Goal: Task Accomplishment & Management: Complete application form

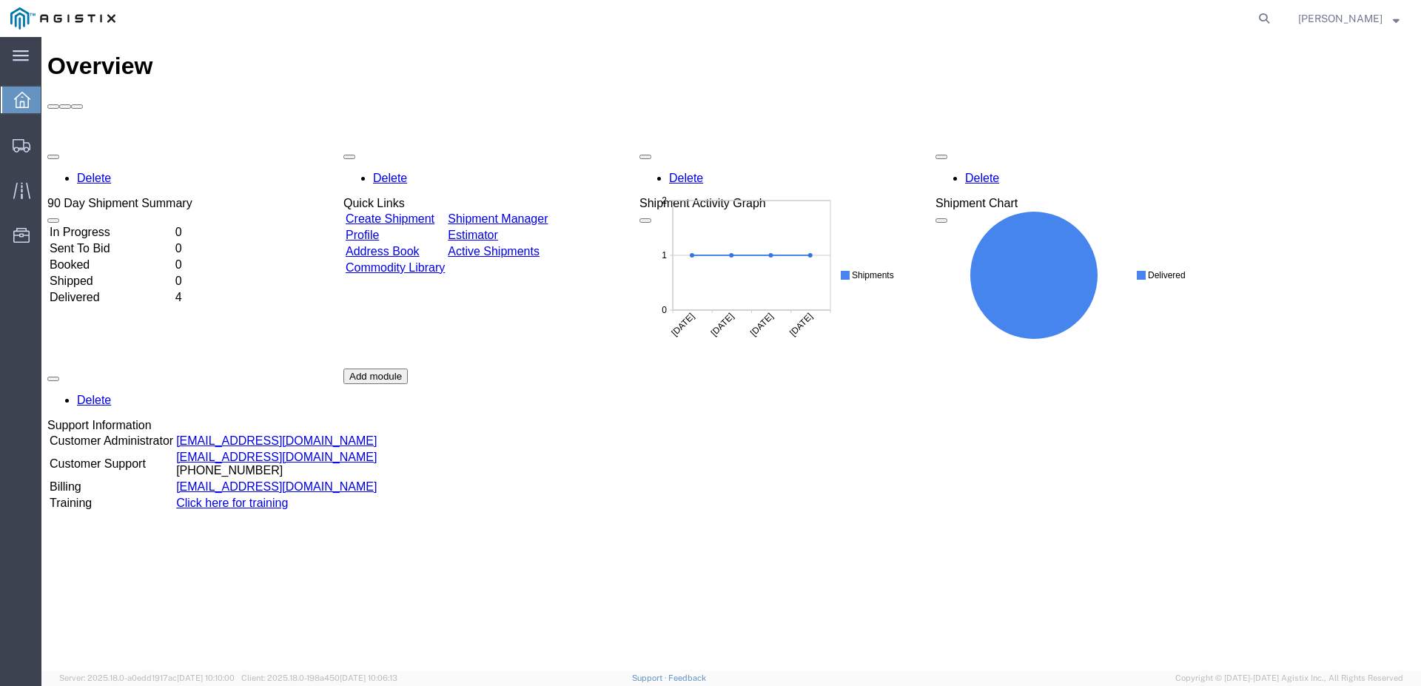
click at [403, 212] on link "Create Shipment" at bounding box center [390, 218] width 89 height 13
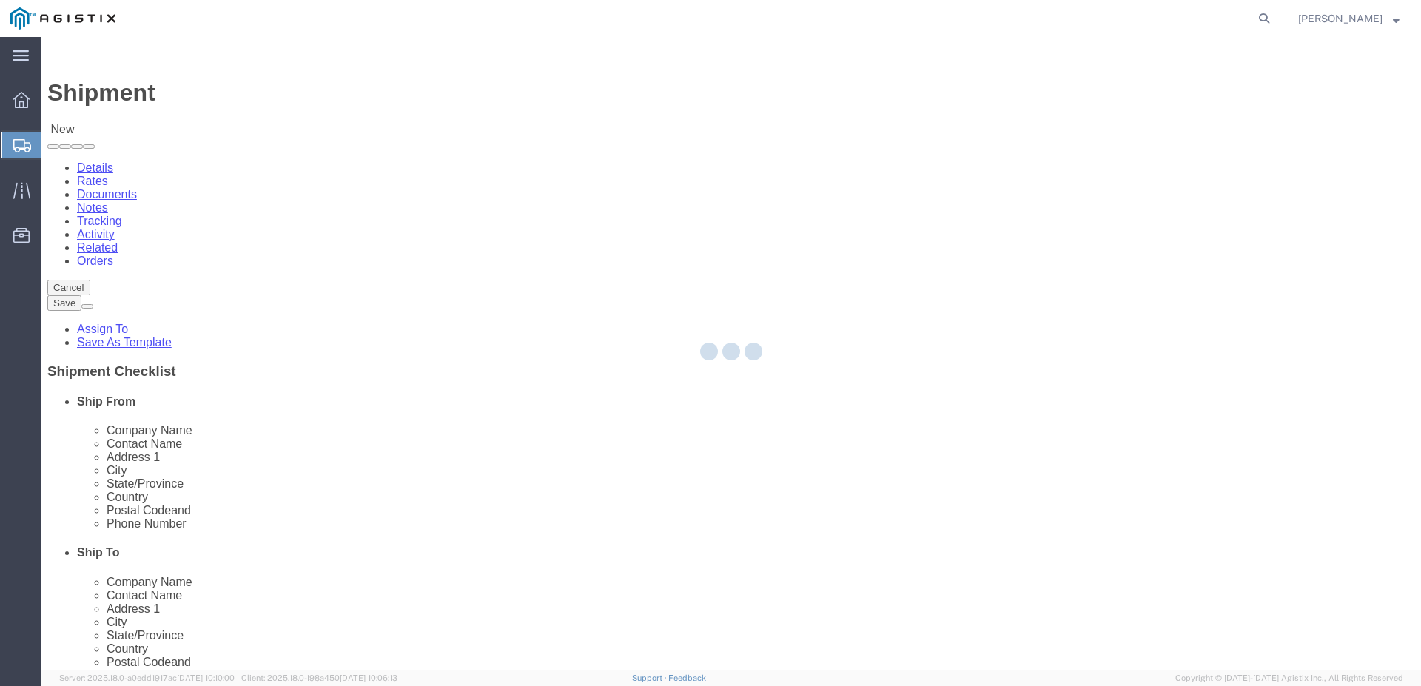
select select
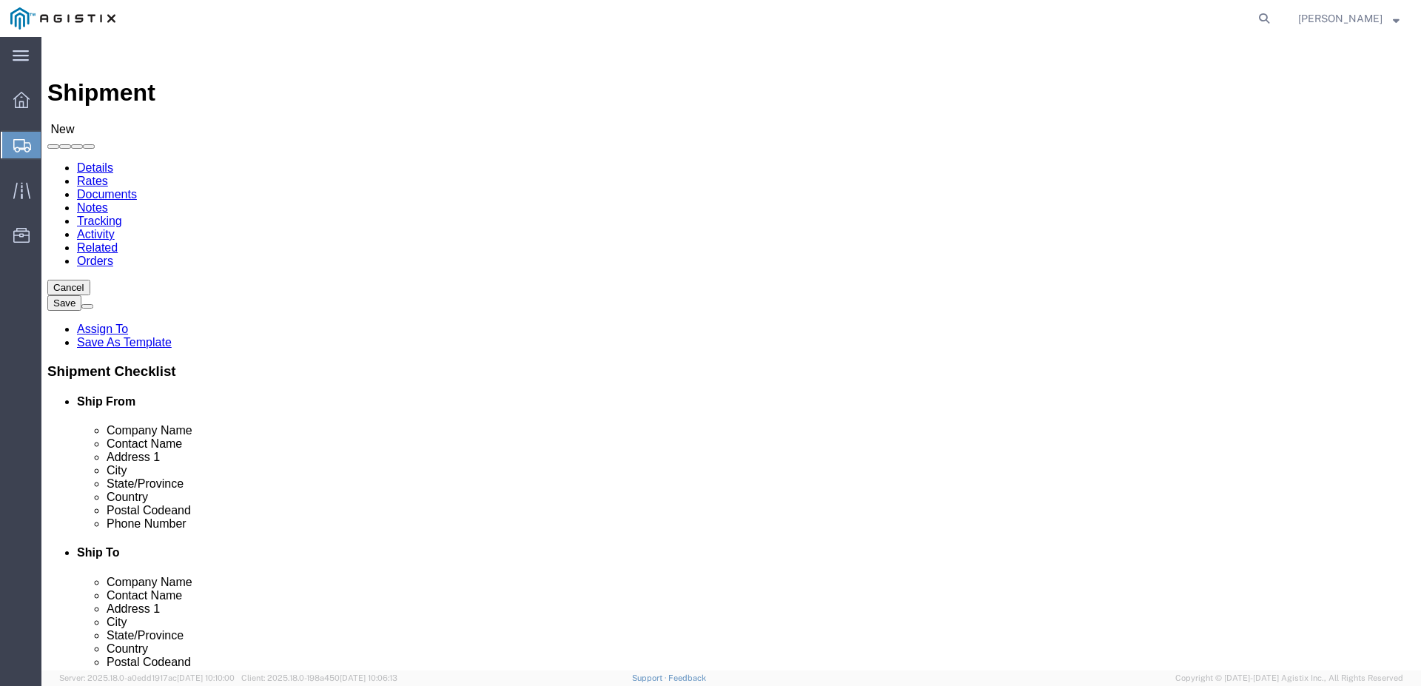
click select "Select GDS Industries PG&E"
select select "9596"
click select "Select GDS Industries PG&E"
select select "PURCHORD"
select select
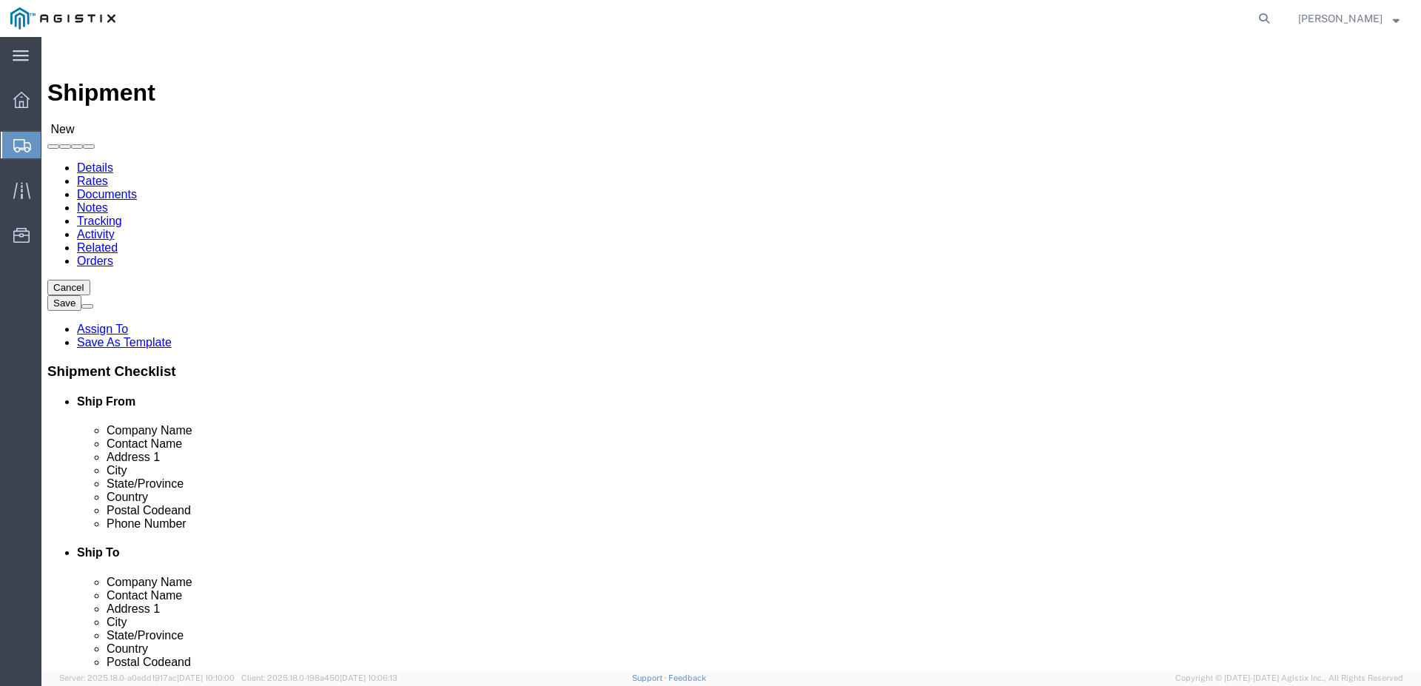
select select
click select "Select All Others [GEOGRAPHIC_DATA] [GEOGRAPHIC_DATA] [GEOGRAPHIC_DATA] [GEOGRA…"
select select "19745"
click select "Select All Others [GEOGRAPHIC_DATA] [GEOGRAPHIC_DATA] [GEOGRAPHIC_DATA] [GEOGRA…"
click input "text"
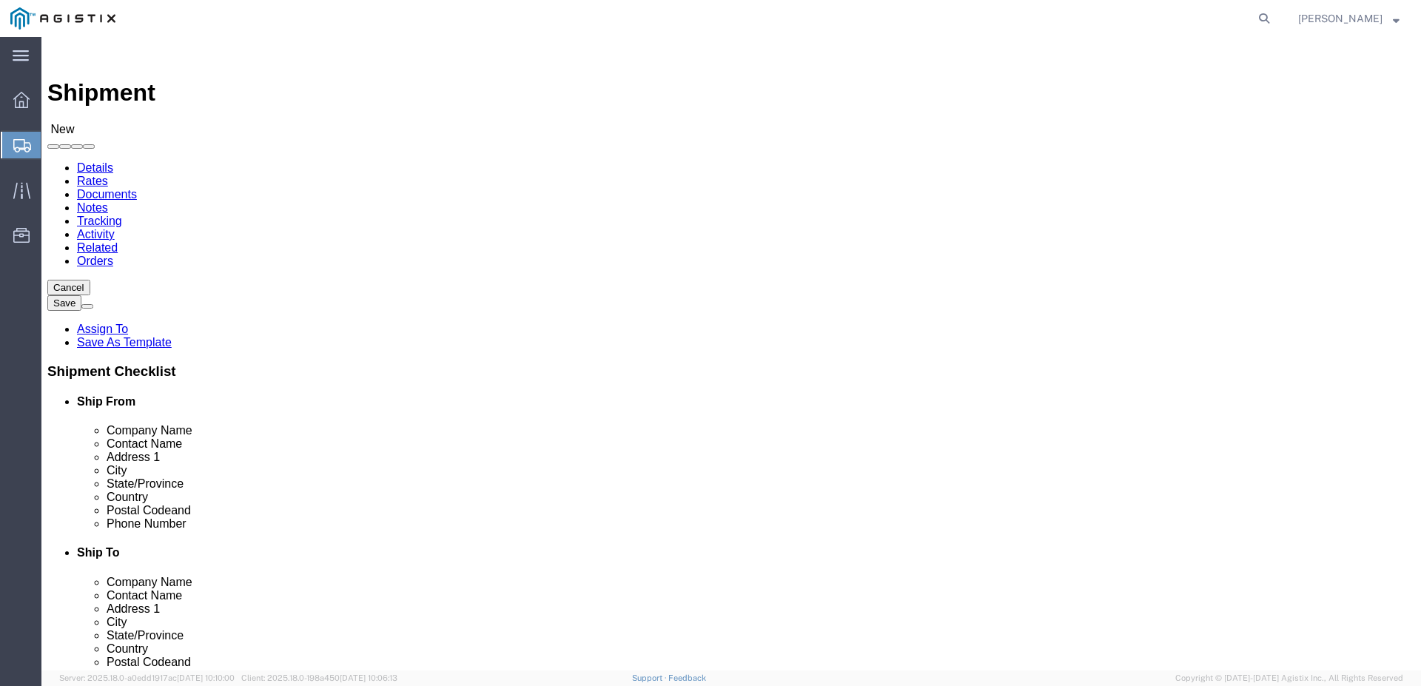
type input "pac"
click p "- Pace Supply - ([PERSON_NAME]) [STREET_ADDRESS]"
select select
type input "Pace Supply"
type input "[PERSON_NAME]"
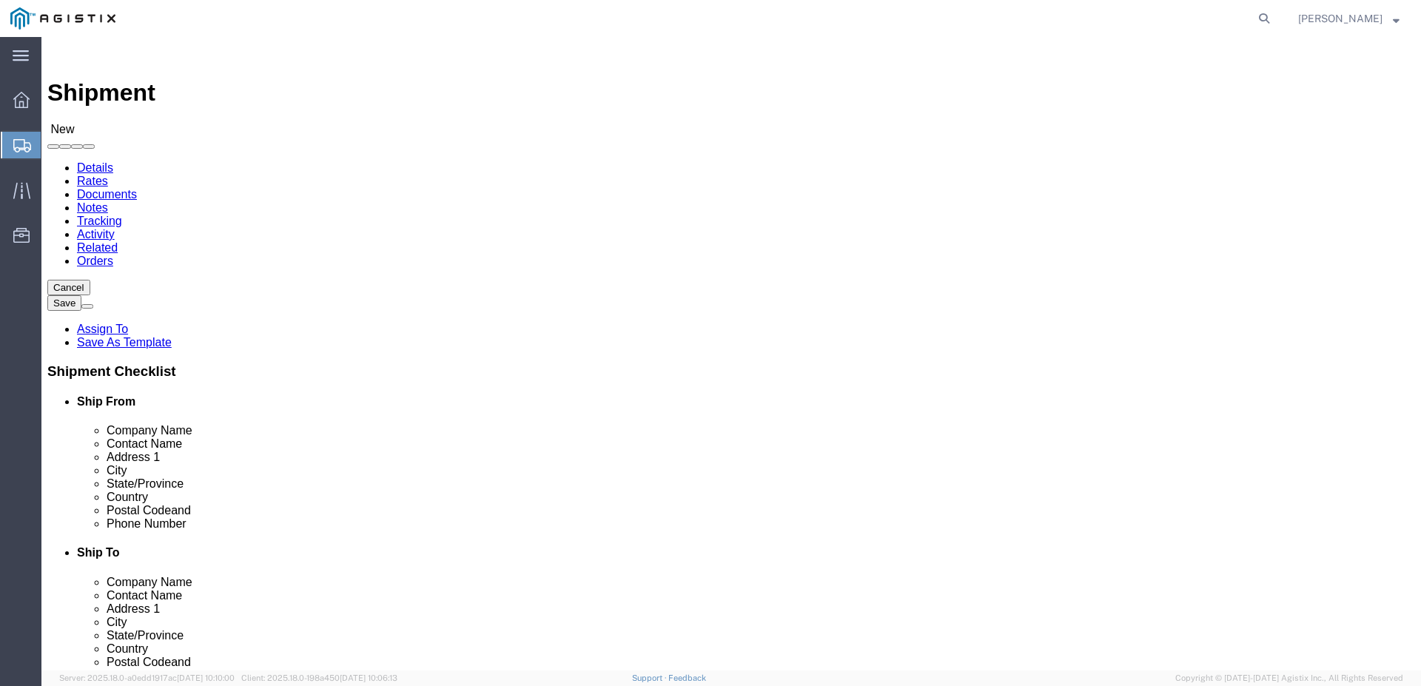
type input "[STREET_ADDRESS]"
type input "[GEOGRAPHIC_DATA]"
type input "95826"
type input "[PHONE_NUMBER]"
type input "[EMAIL_ADDRESS][DOMAIN_NAME]"
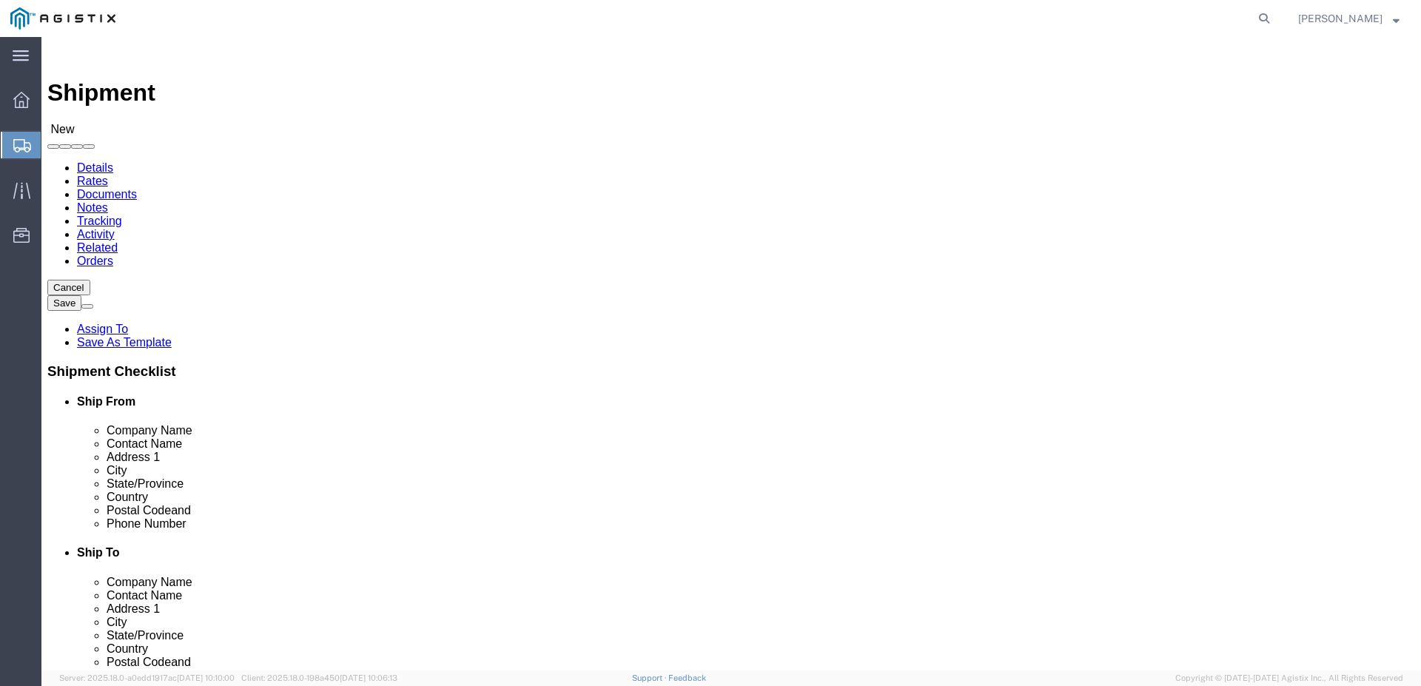
checkbox input "true"
select select "CA"
type input "Pace Supply"
click input "text"
type input "fres"
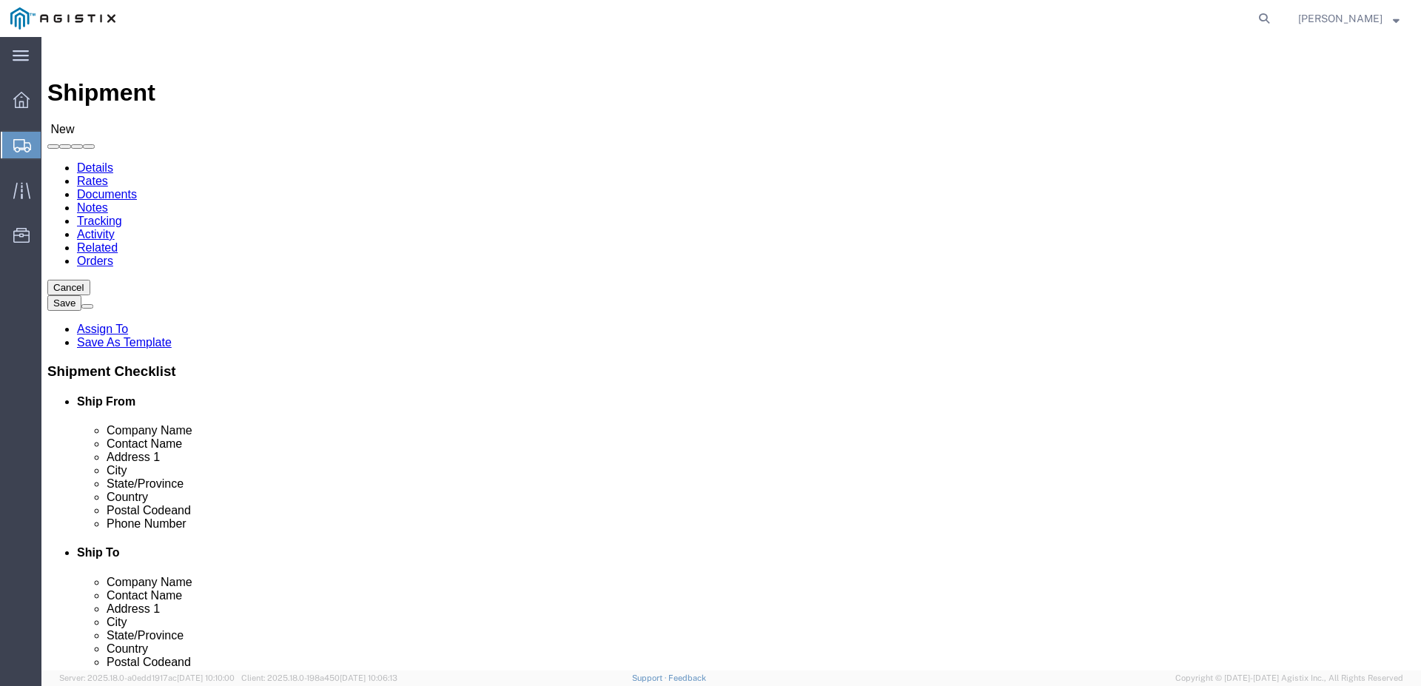
click p "- PG&E - ([PERSON_NAME]) [STREET_ADDRESS]"
select select
type input "PG&E"
type input "[PERSON_NAME]"
type input "2221 S Orange"
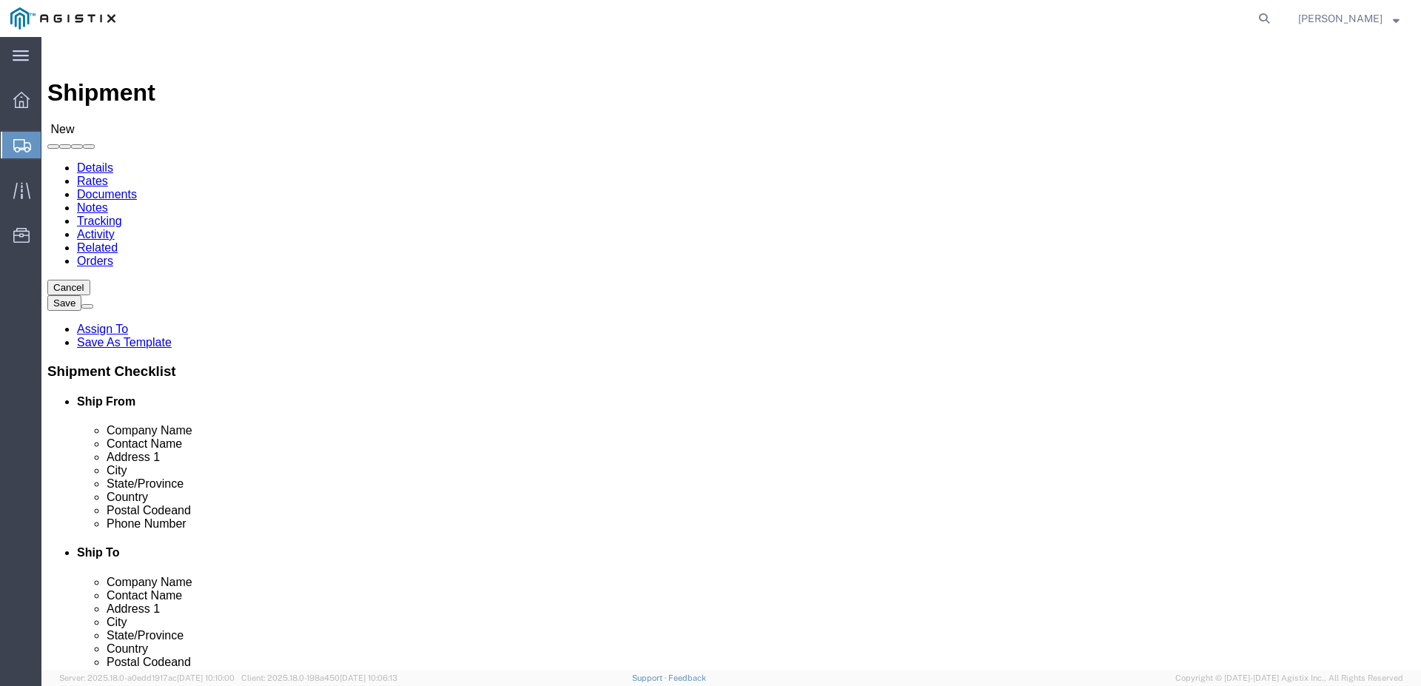
type input "[GEOGRAPHIC_DATA]"
type input "93725"
type input "[PHONE_NUMBER]"
select select "CA"
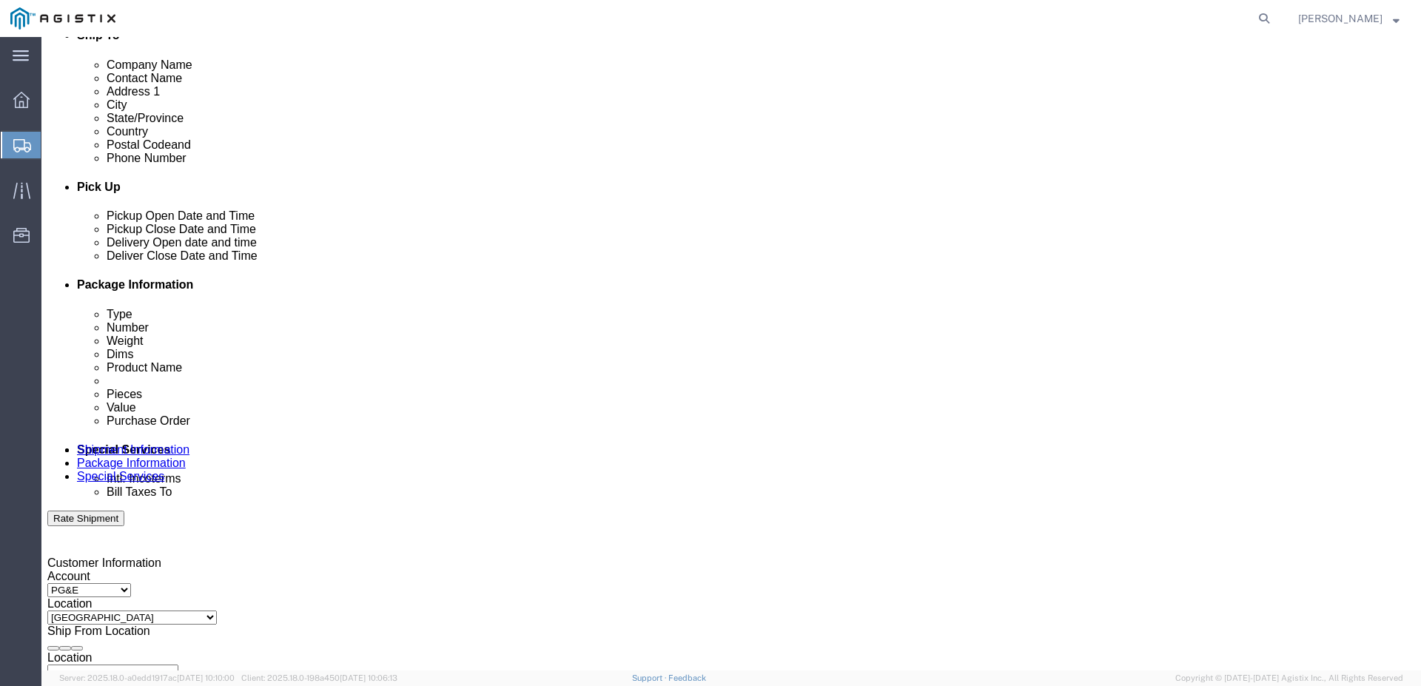
scroll to position [518, 0]
type input "[GEOGRAPHIC_DATA]"
select select
click div "[DATE] 10:00 AM"
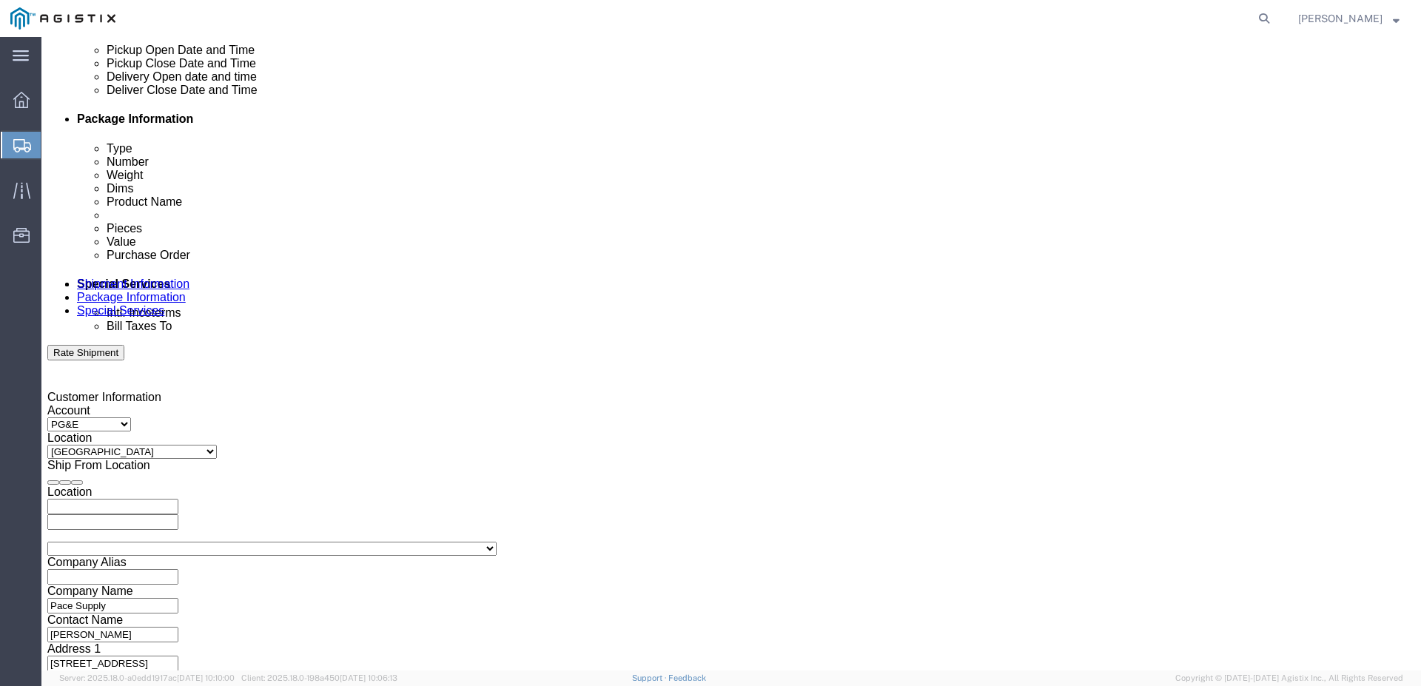
scroll to position [684, 0]
click input "10:00 AM"
type input "8:00 AM"
click button "Apply"
click div "[DATE] 9:00 AM"
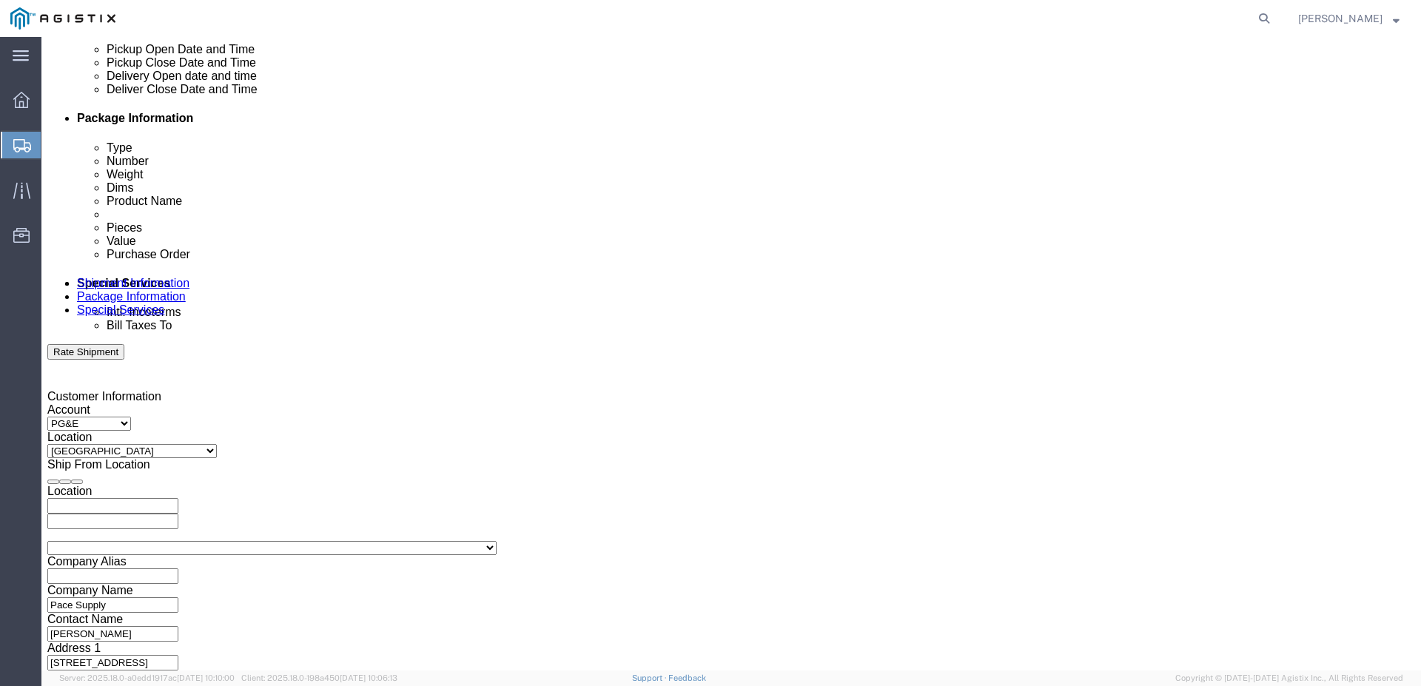
type input "2:00 PM"
click button "Apply"
click div "Pickup Date: Pickup Start Date Pickup Start Time Pickup Open Date and Time [DAT…"
click div
click input "3:00 PM"
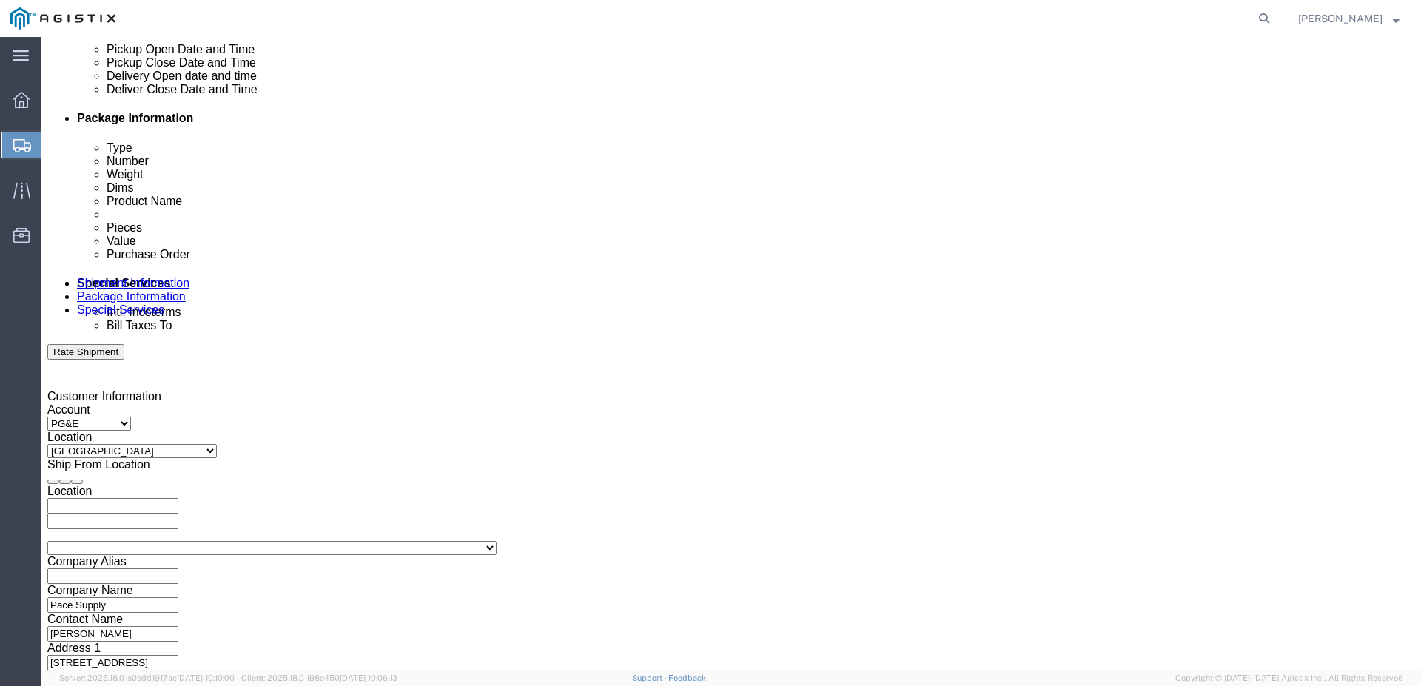
type input "8:00 AM"
click button "Apply"
click div
type input "12:00 PM"
click button "Apply"
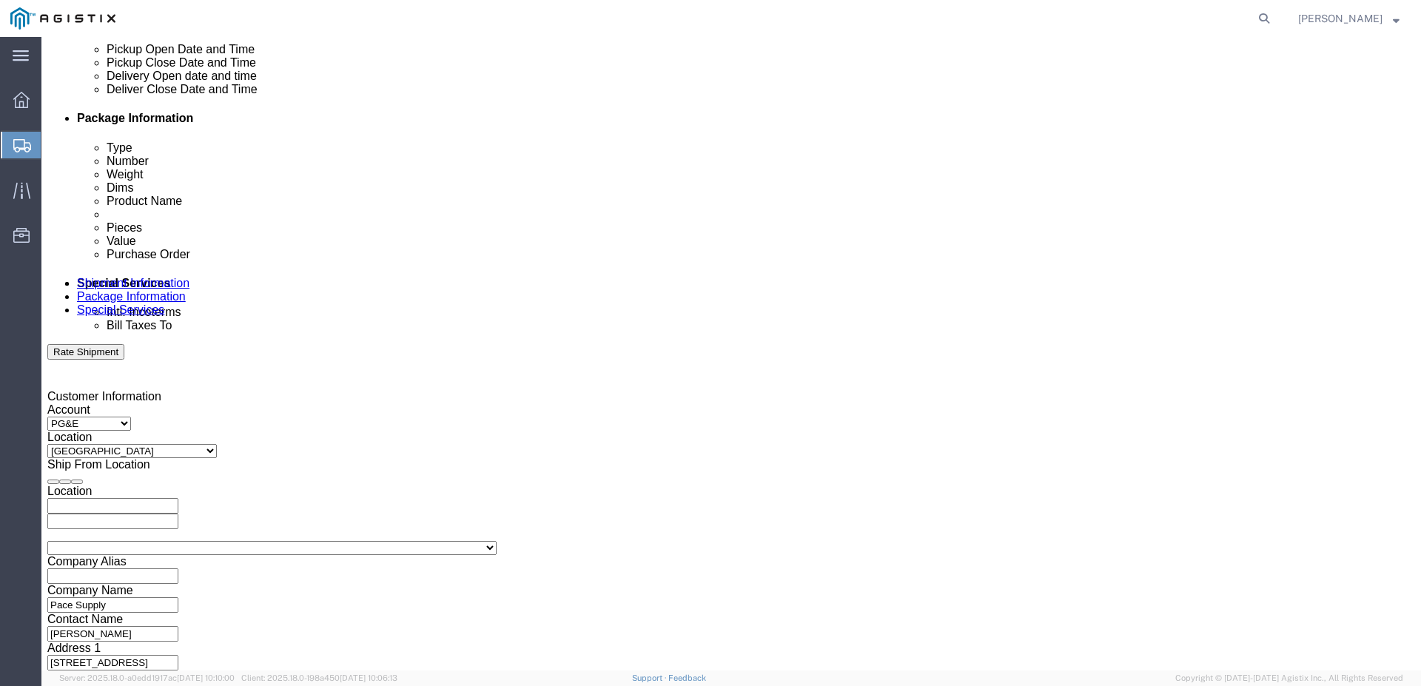
click input "text"
type input "3501417474"
click div "Vehicle Select Size Select Container Number Owner Select Shipper Vessel"
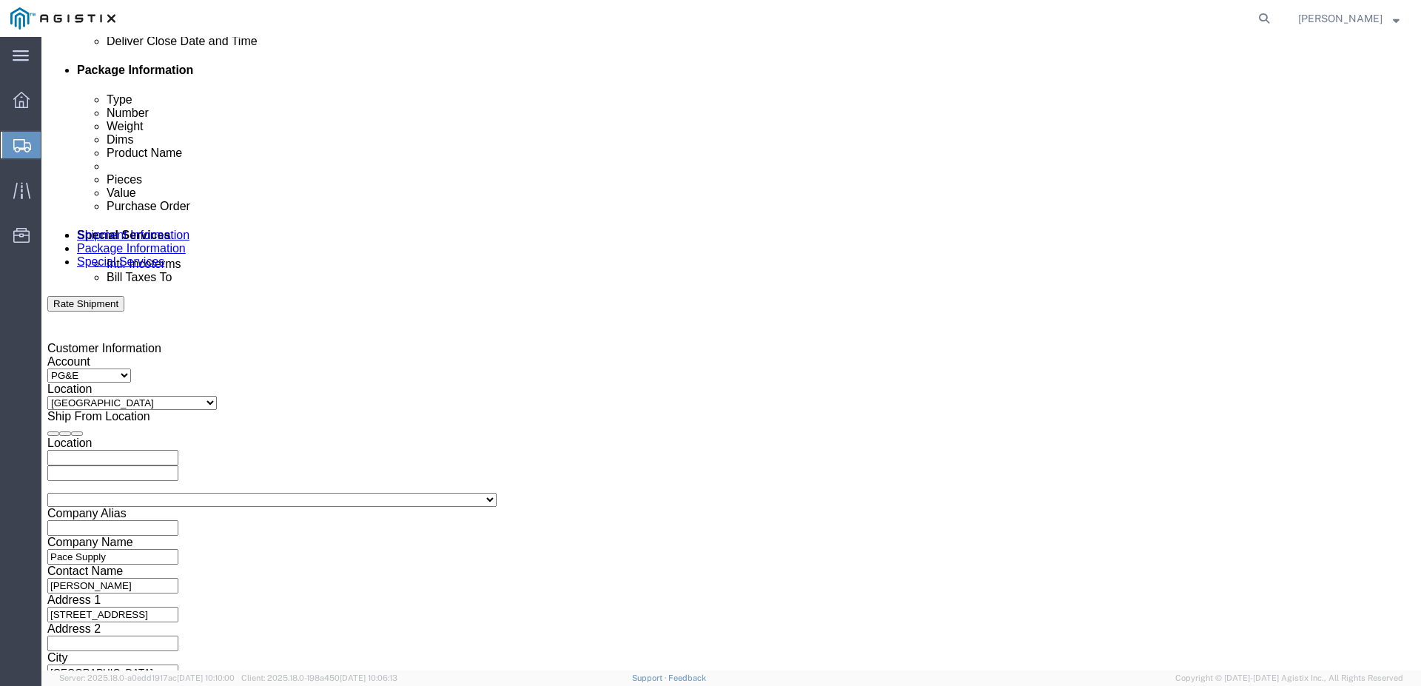
scroll to position [759, 0]
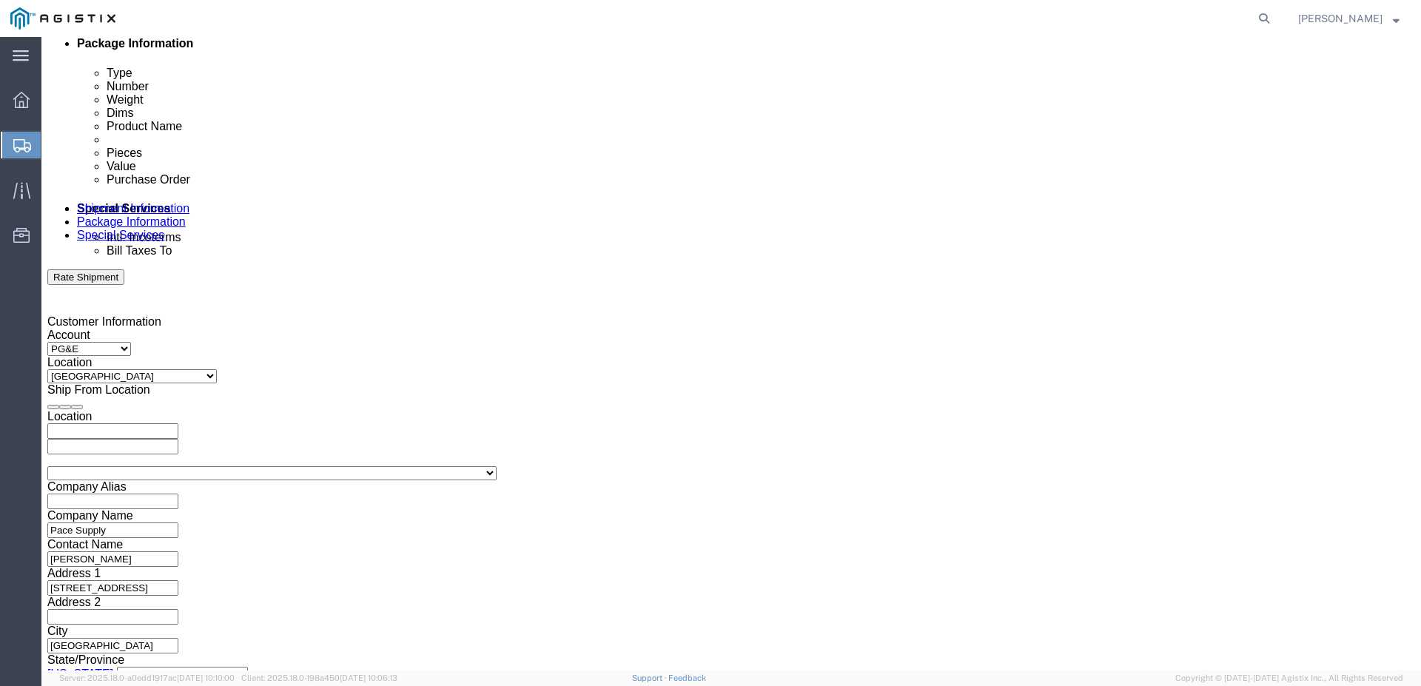
click button "Continue"
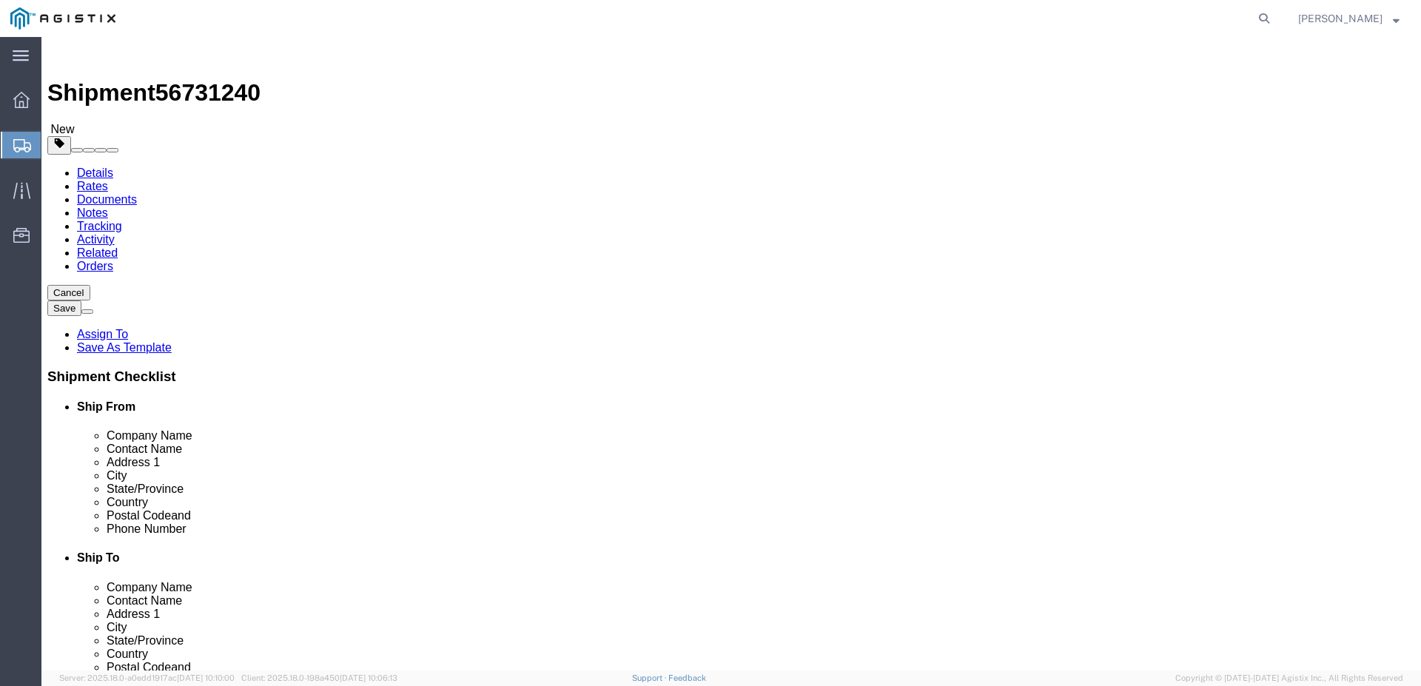
click select "Select Bulk Bundle(s) Cardboard Box(es) Carton(s) Crate(s) Drum(s) (Fiberboard)…"
select select "PSNS"
click select "Select Bulk Bundle(s) Cardboard Box(es) Carton(s) Crate(s) Drum(s) (Fiberboard)…"
click input "text"
type input "48"
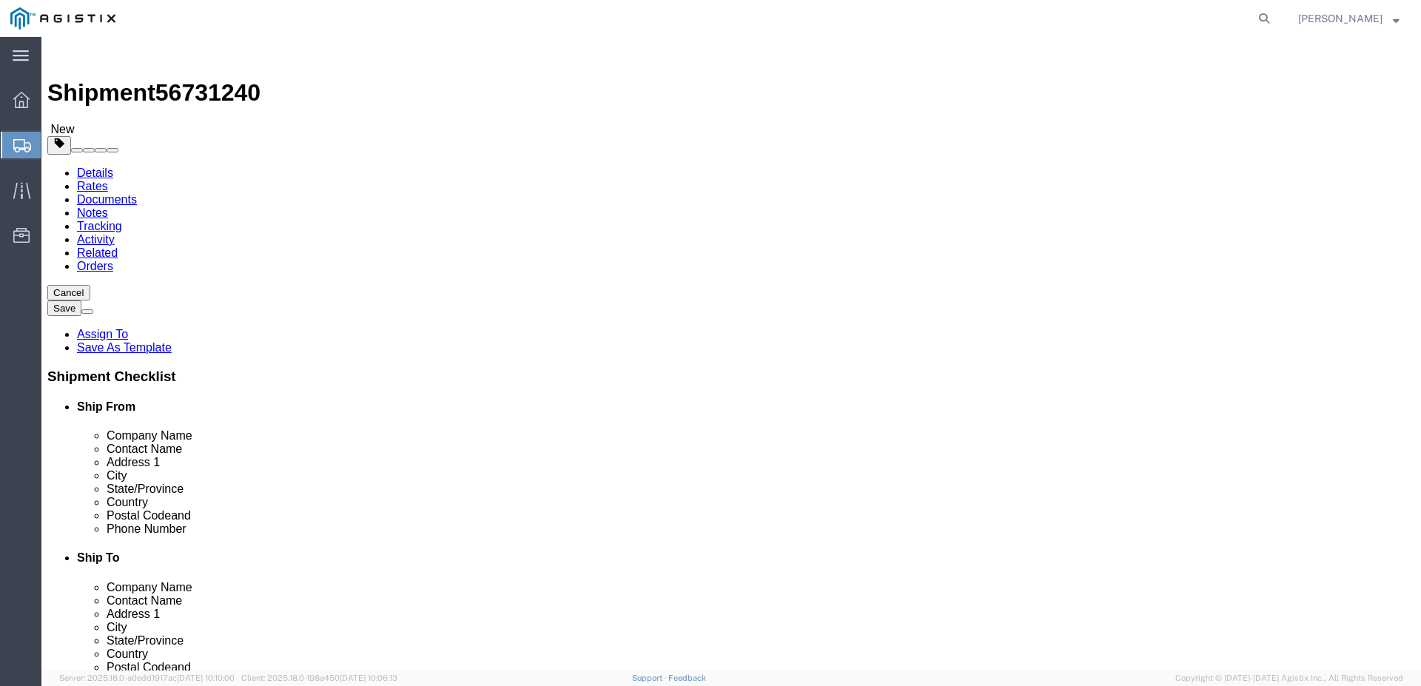
type input "48"
type input "36"
drag, startPoint x: 226, startPoint y: 371, endPoint x: 190, endPoint y: 373, distance: 35.6
click div "0.00 Select kgs lbs"
type input "2450"
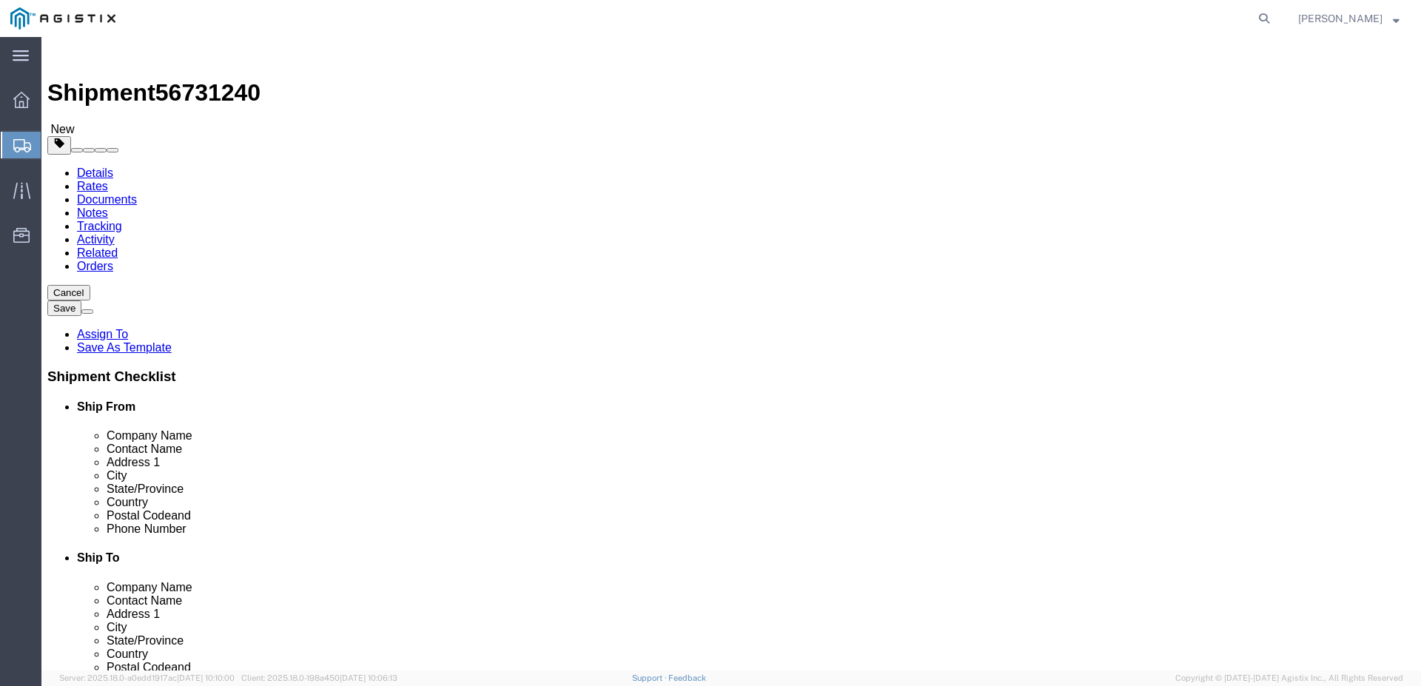
click link "Add Content"
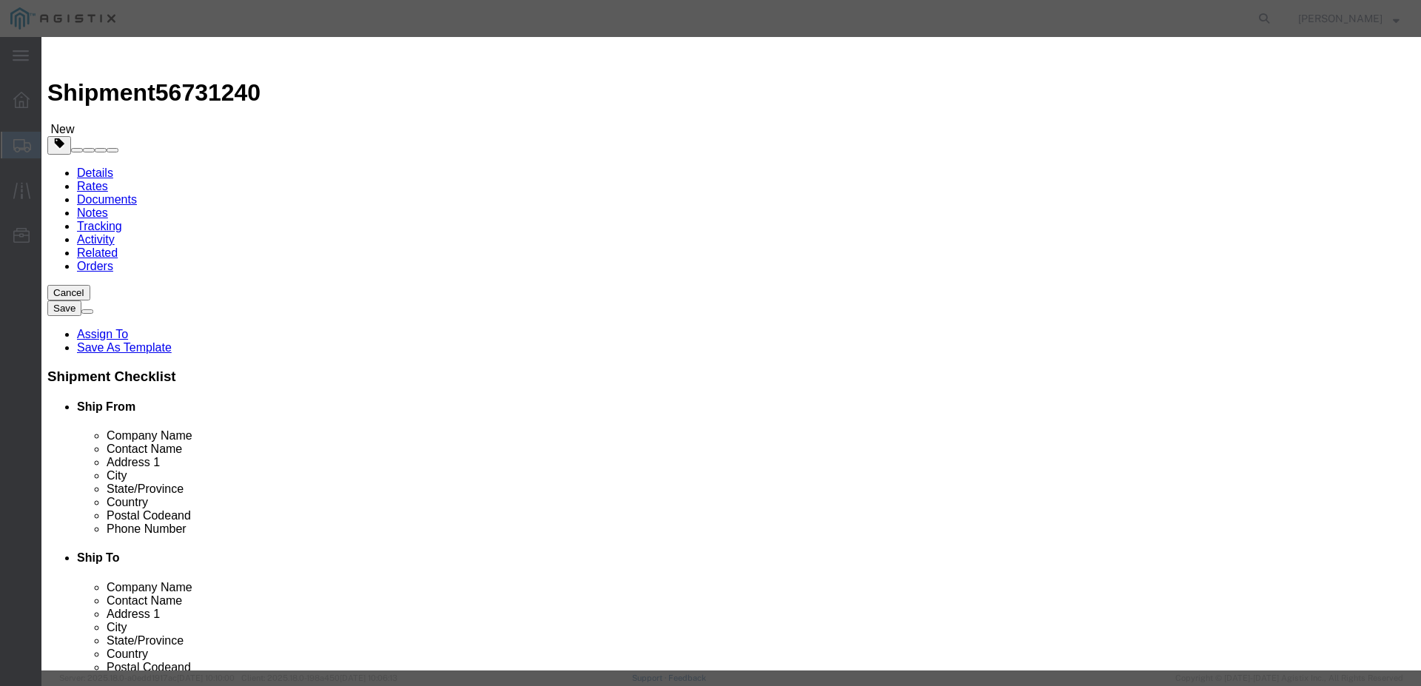
click input "text"
type input "04-3225"
click textarea
paste textarea "G05CT H20 10" STEEL COVER MARKED: PG&E GAS"
type textarea "G05CT H20 10" STEEL COVER MARKED: PG&E GAS"
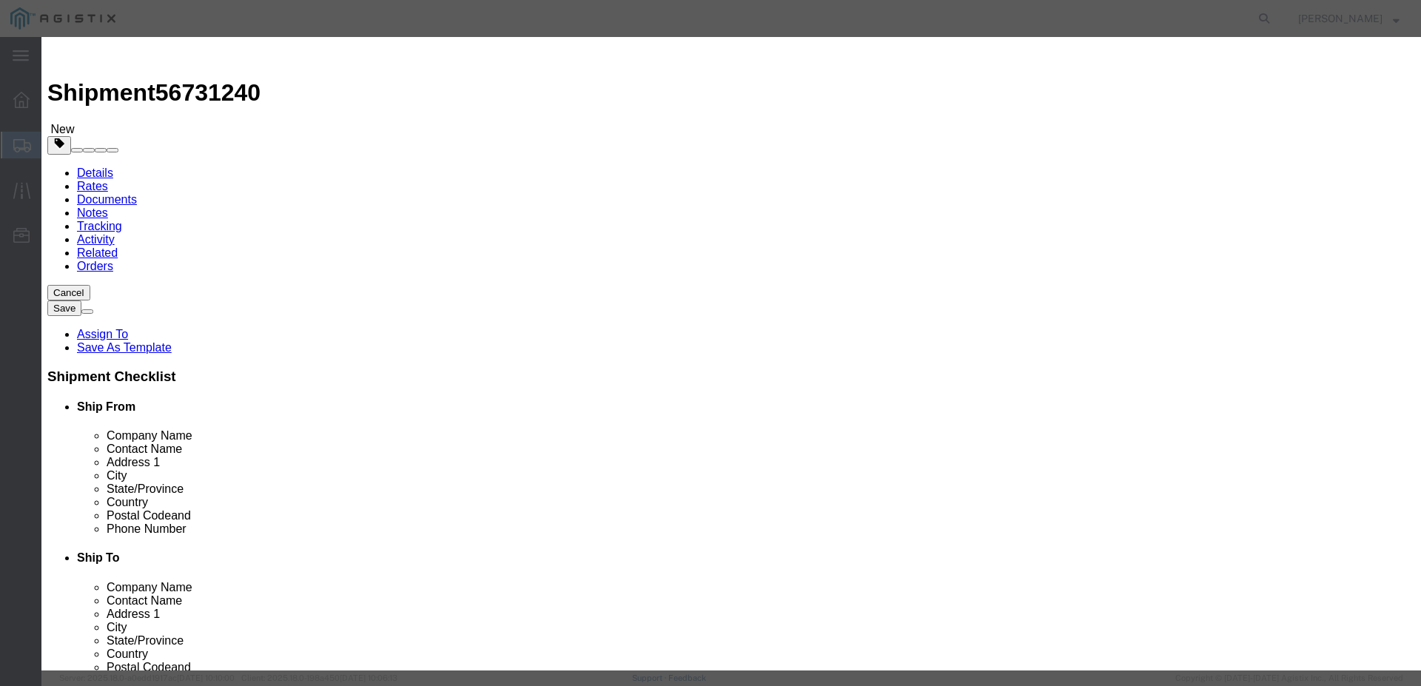
drag, startPoint x: 454, startPoint y: 145, endPoint x: 434, endPoint y: 145, distance: 20.0
click input "0"
type input "175"
click input "text"
type input "10109.75"
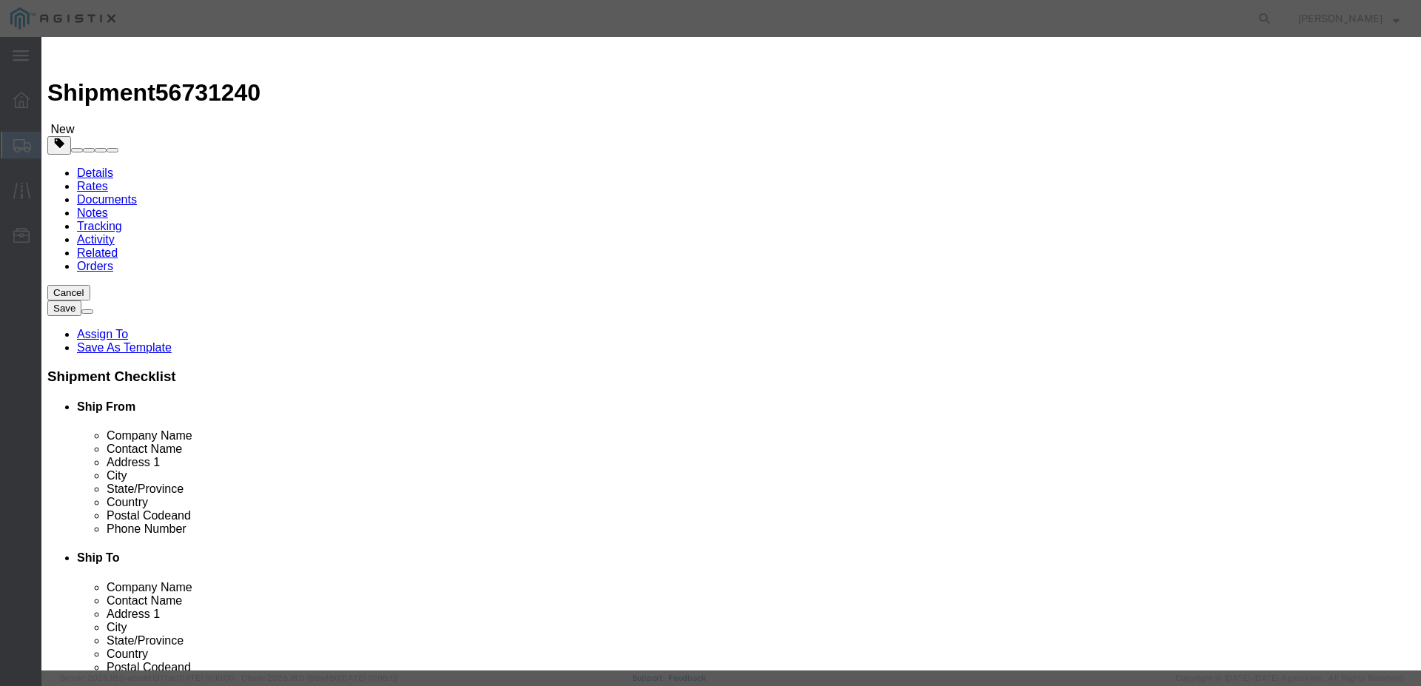
click select "Select 50 55 60 65 70 85 92.5 100 125 175 250 300 400"
select select "70"
click select "Select 50 55 60 65 70 85 92.5 100 125 175 250 300 400"
click button "Save & Close"
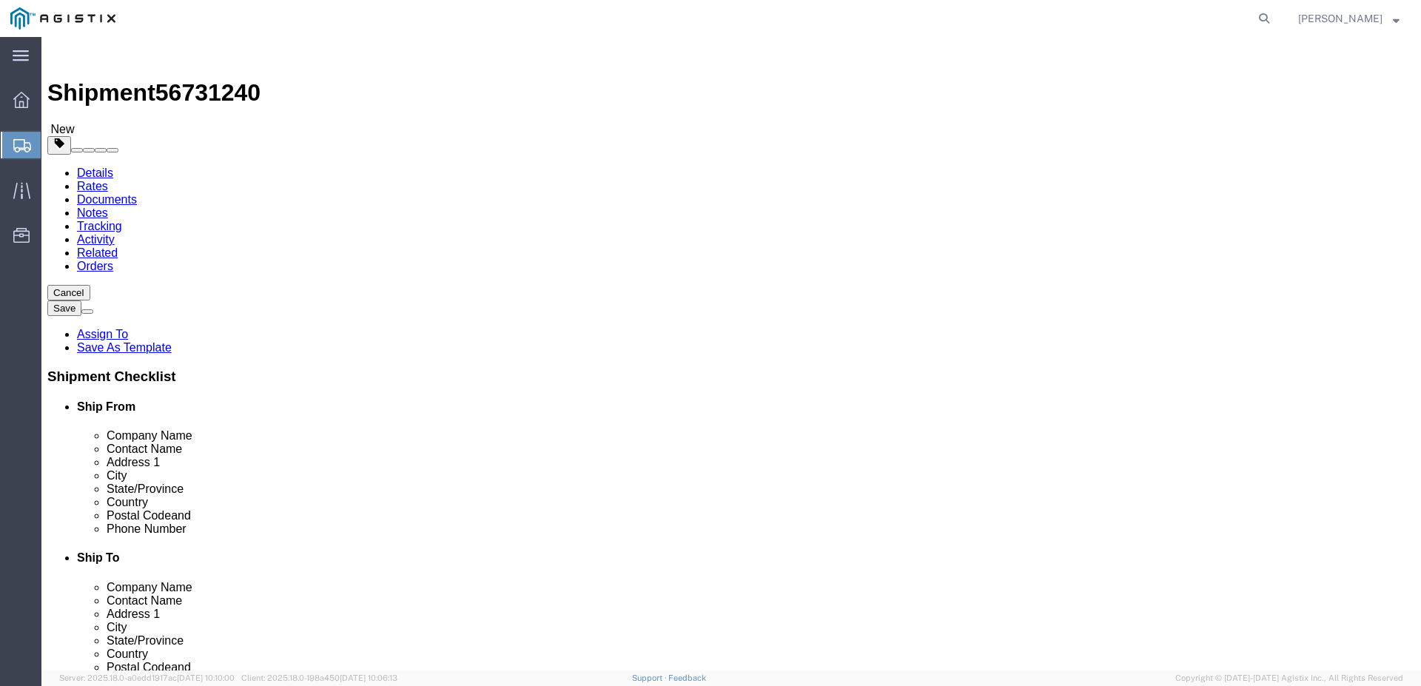
click link "Shipment Information"
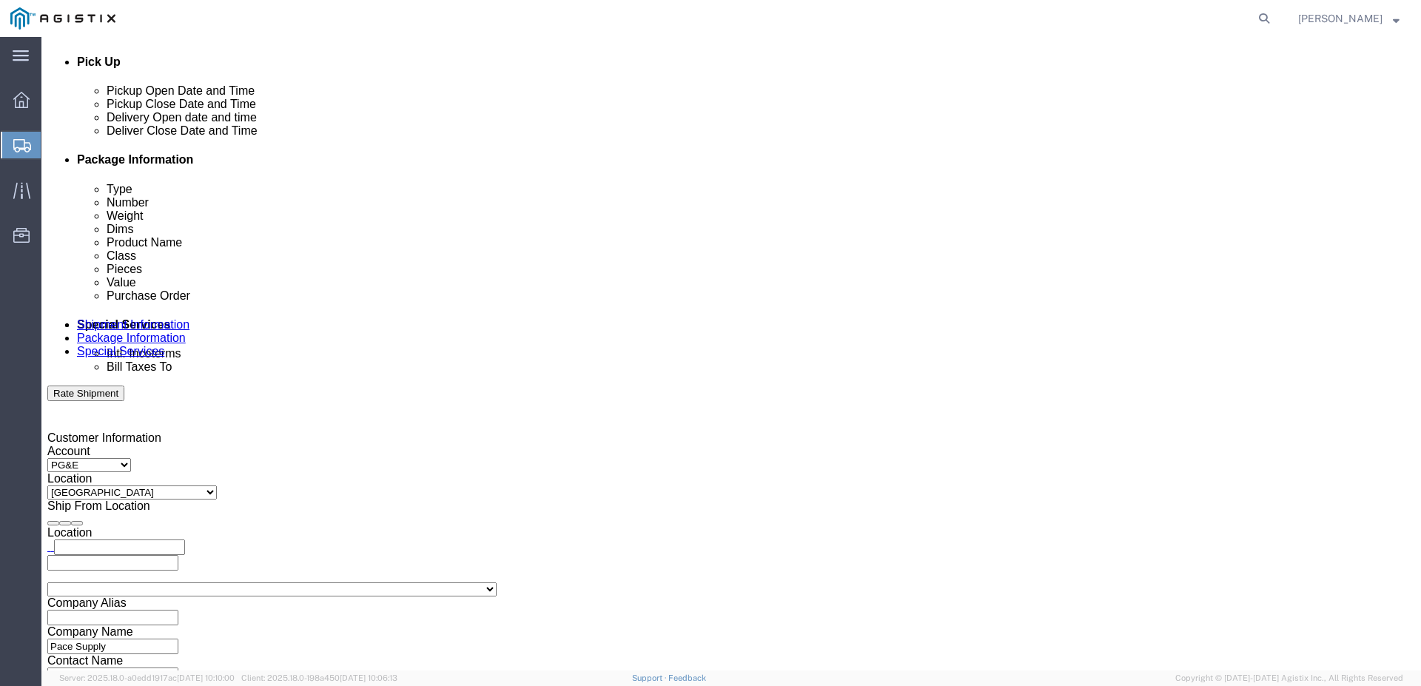
scroll to position [759, 0]
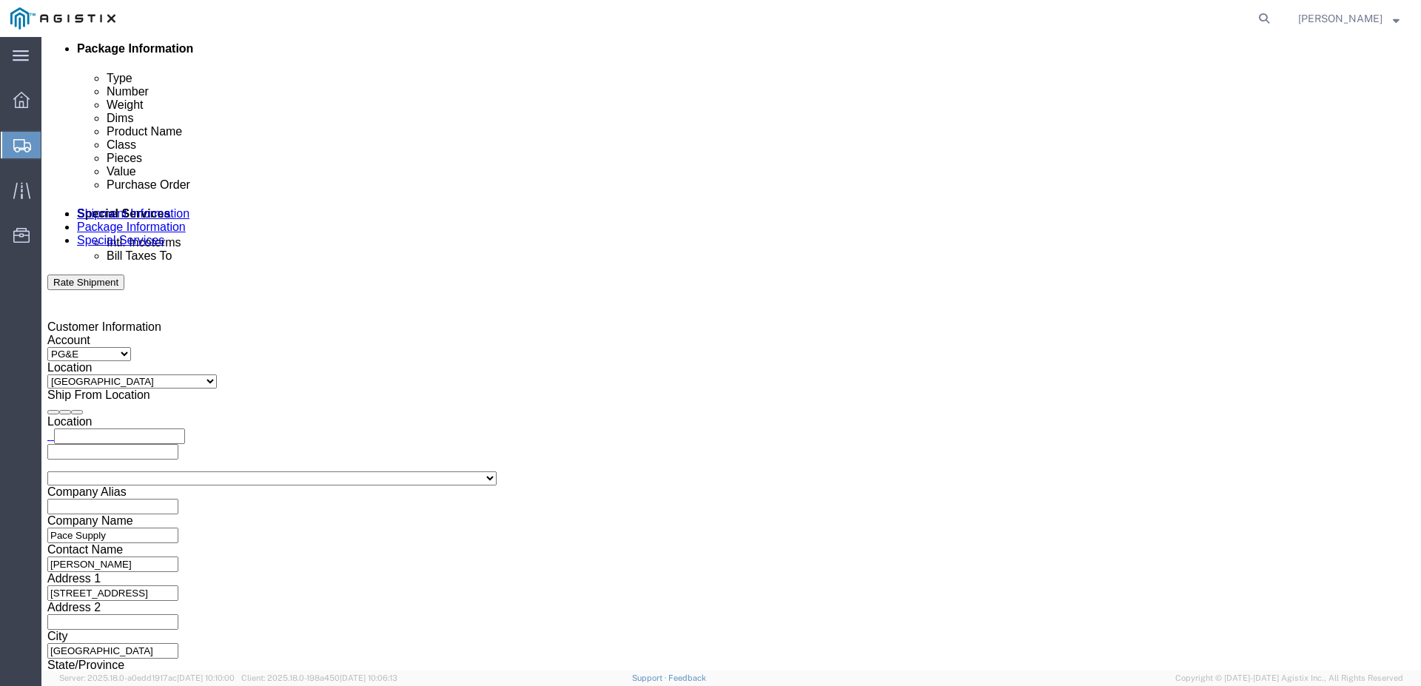
click button "Continue"
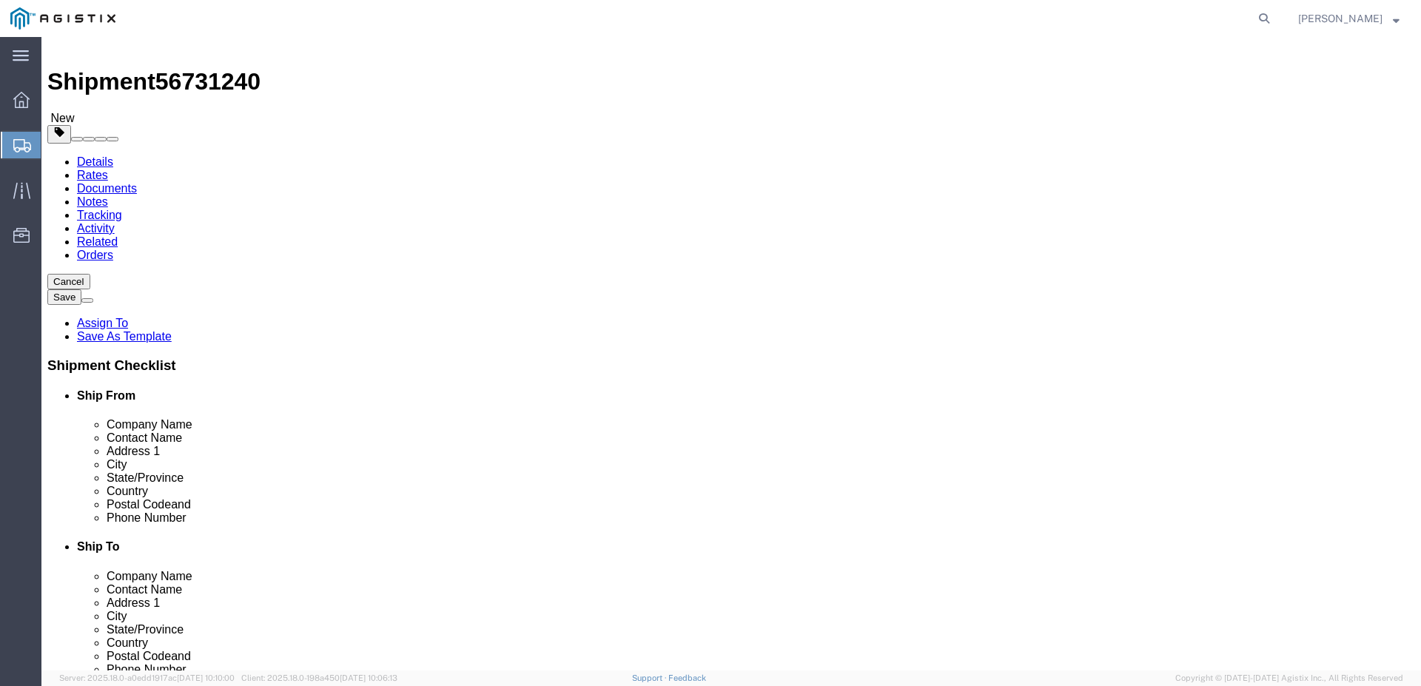
scroll to position [0, 0]
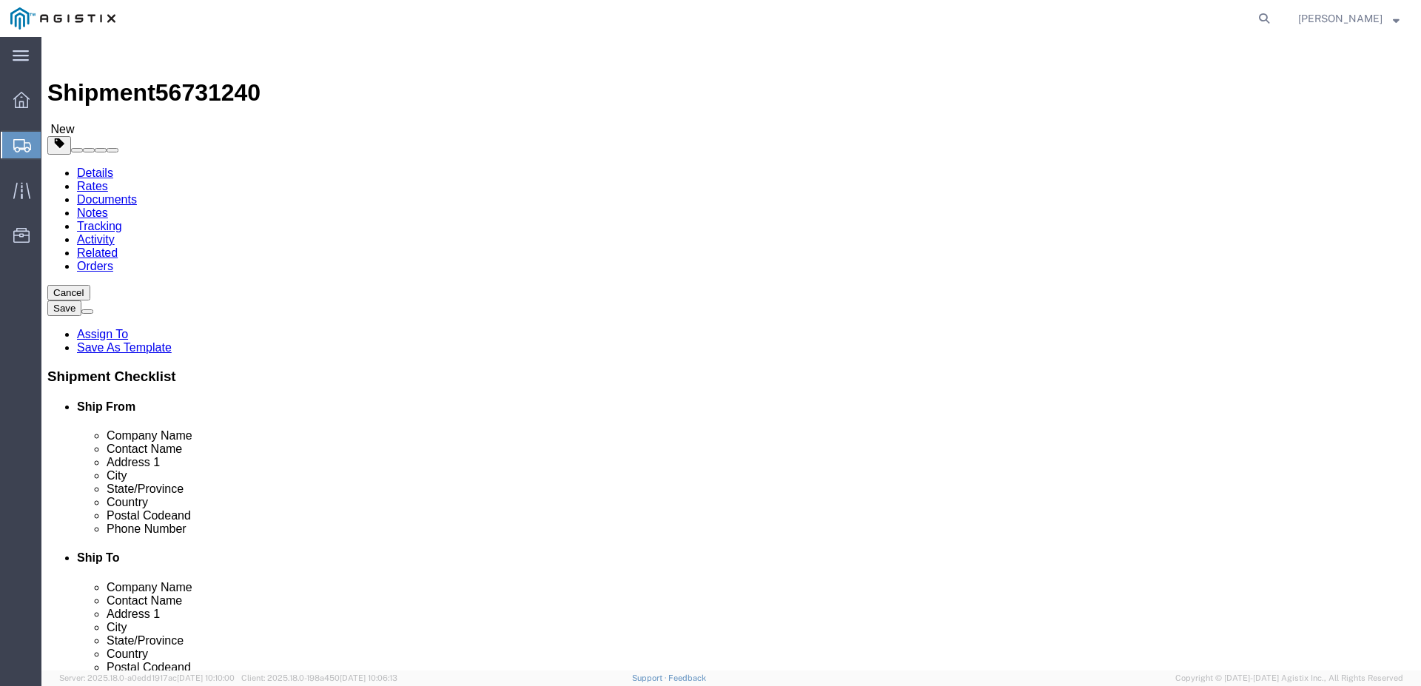
click button "Rate Shipment"
